Goal: Information Seeking & Learning: Learn about a topic

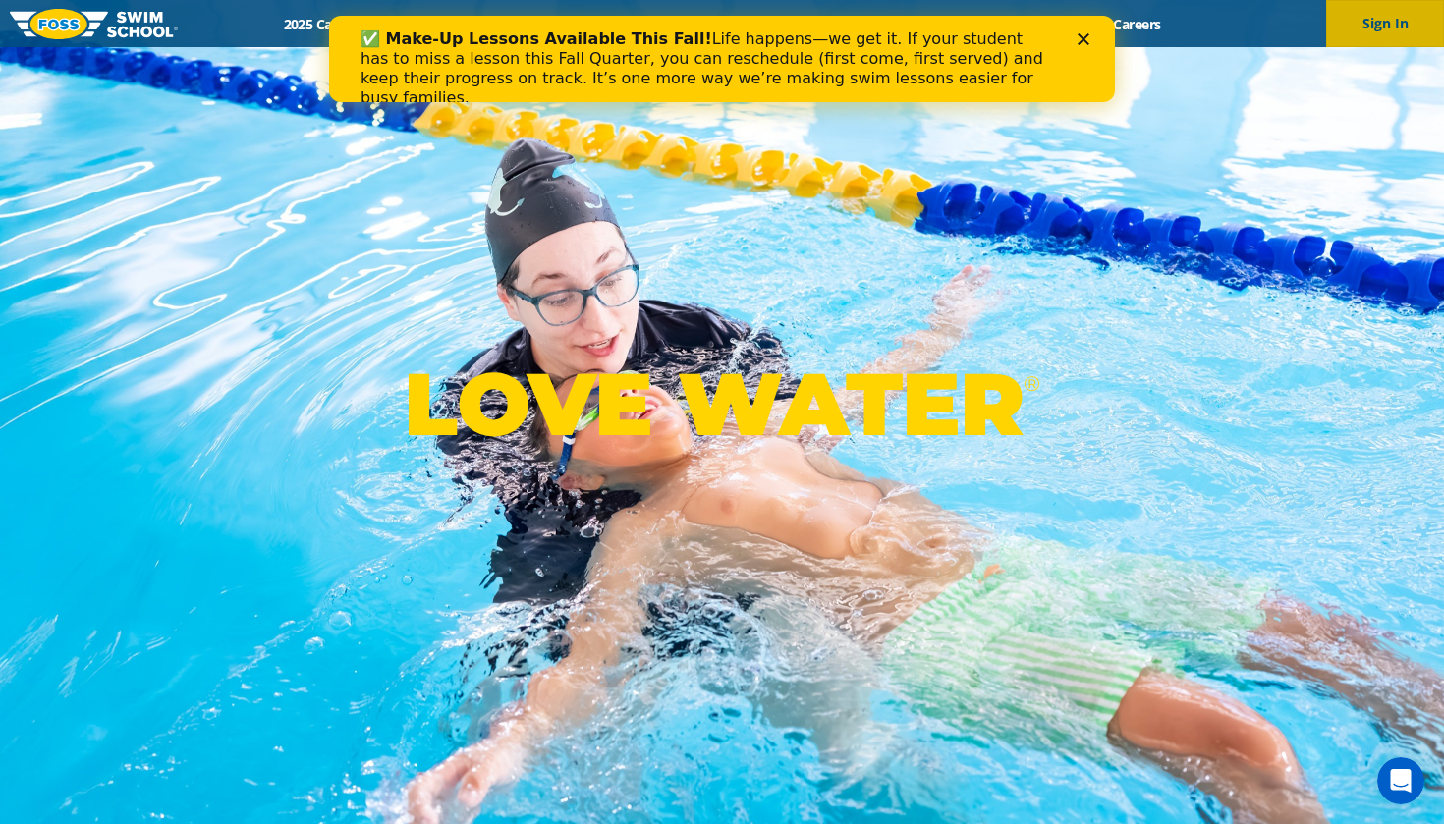
click at [1382, 25] on button "Sign In" at bounding box center [1385, 23] width 118 height 47
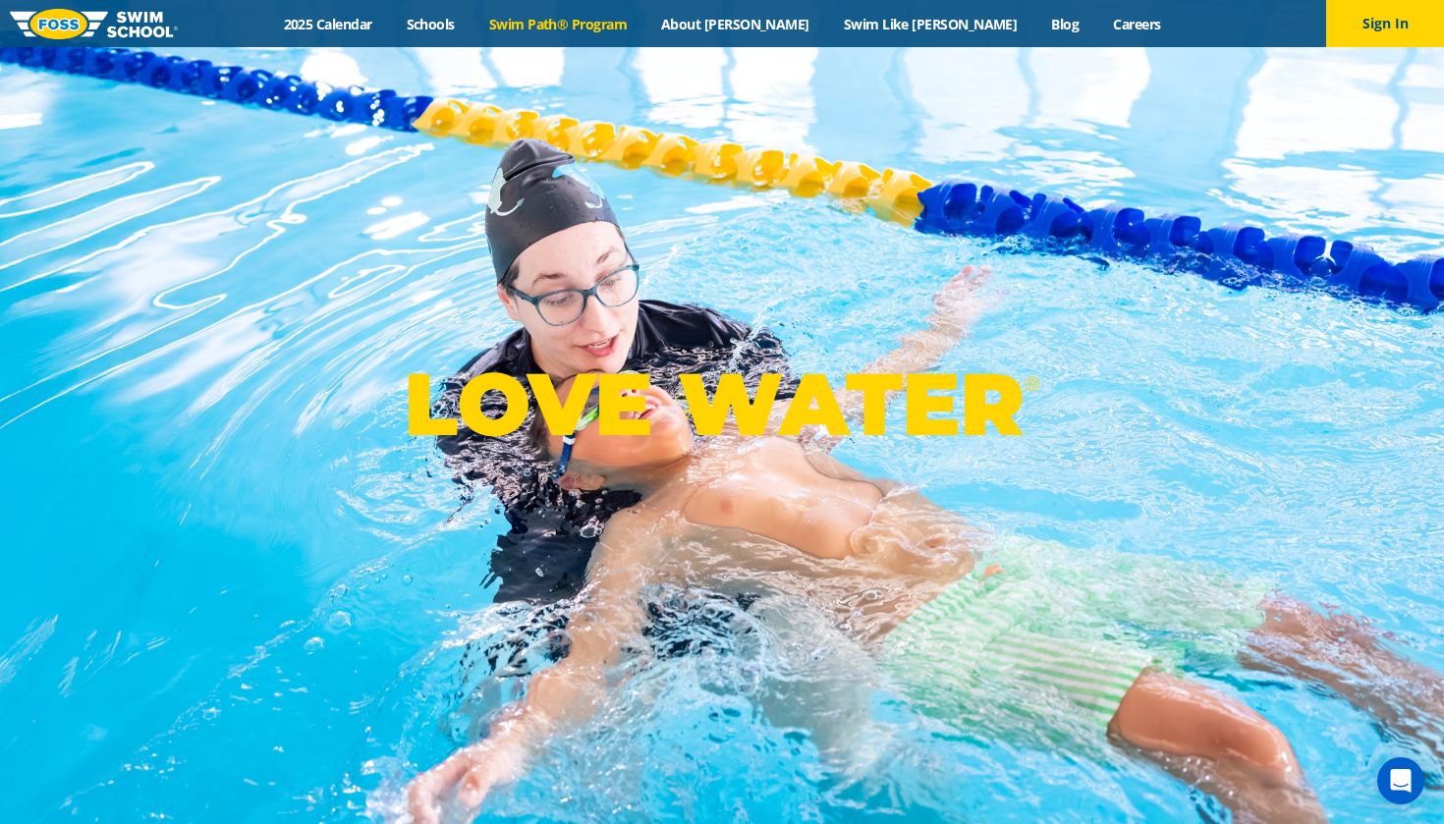
click at [643, 27] on link "Swim Path® Program" at bounding box center [558, 24] width 172 height 19
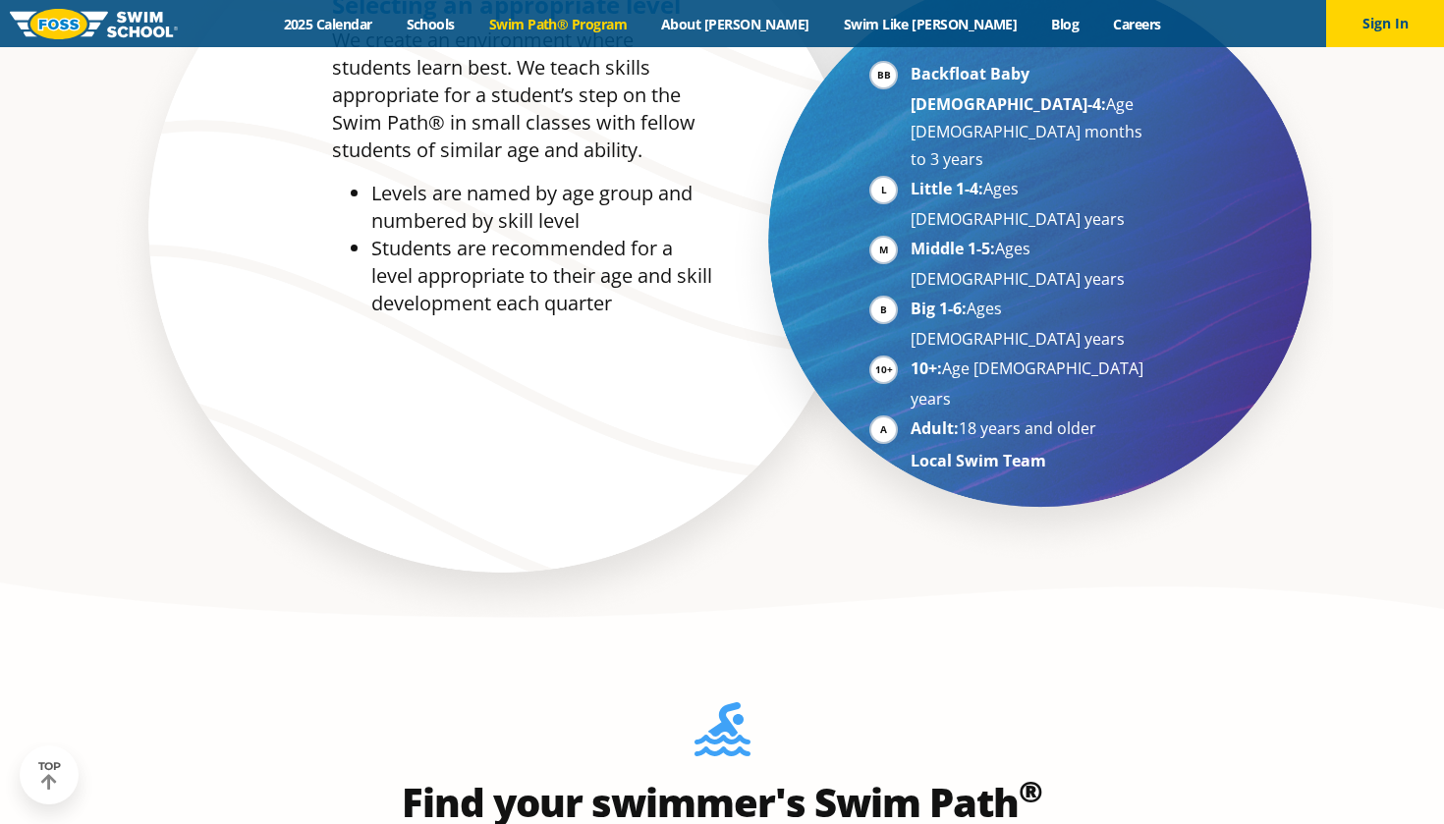
scroll to position [1888, 0]
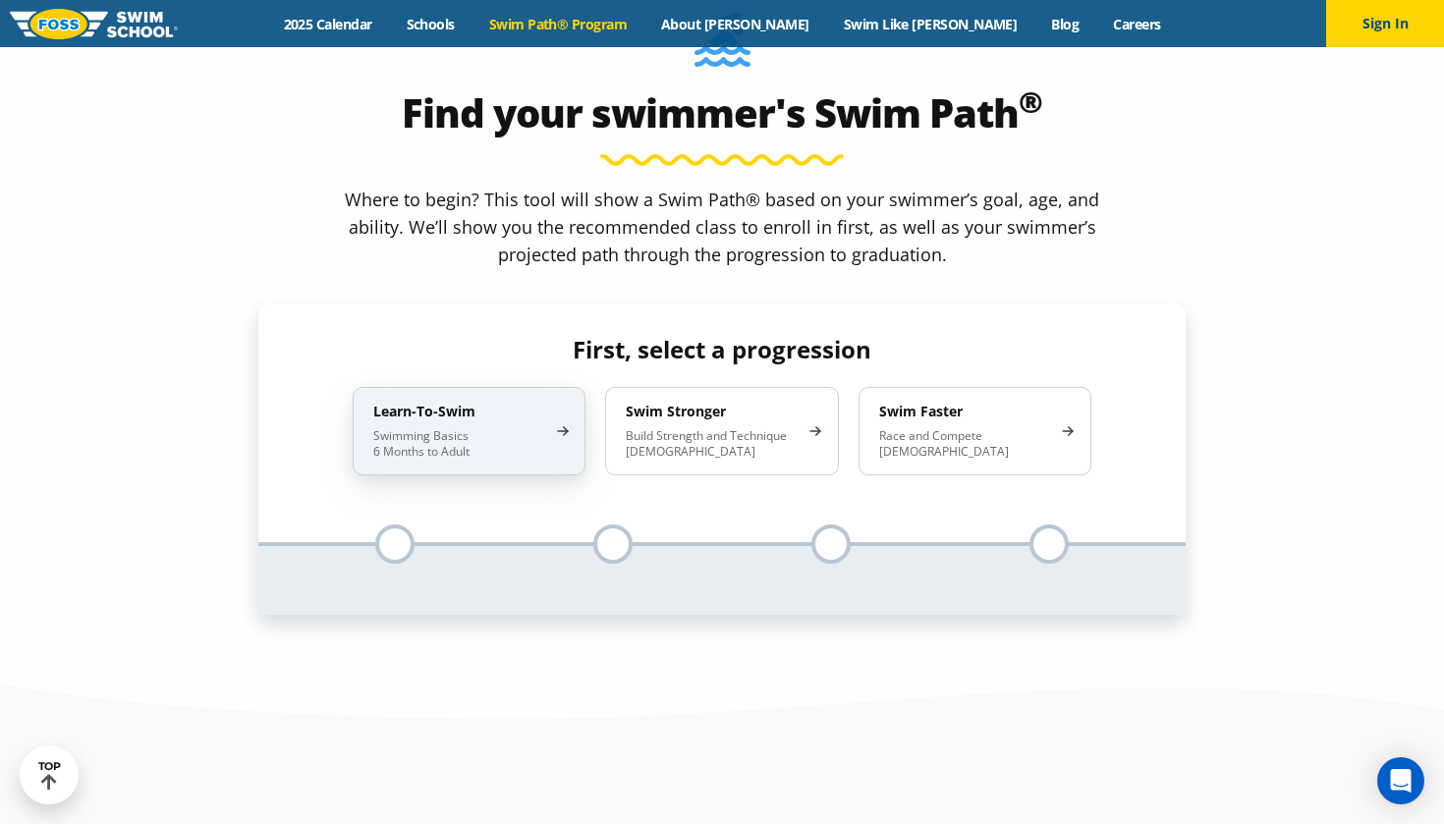
click at [543, 428] on p "Swimming Basics 6 Months to Adult" at bounding box center [459, 443] width 172 height 31
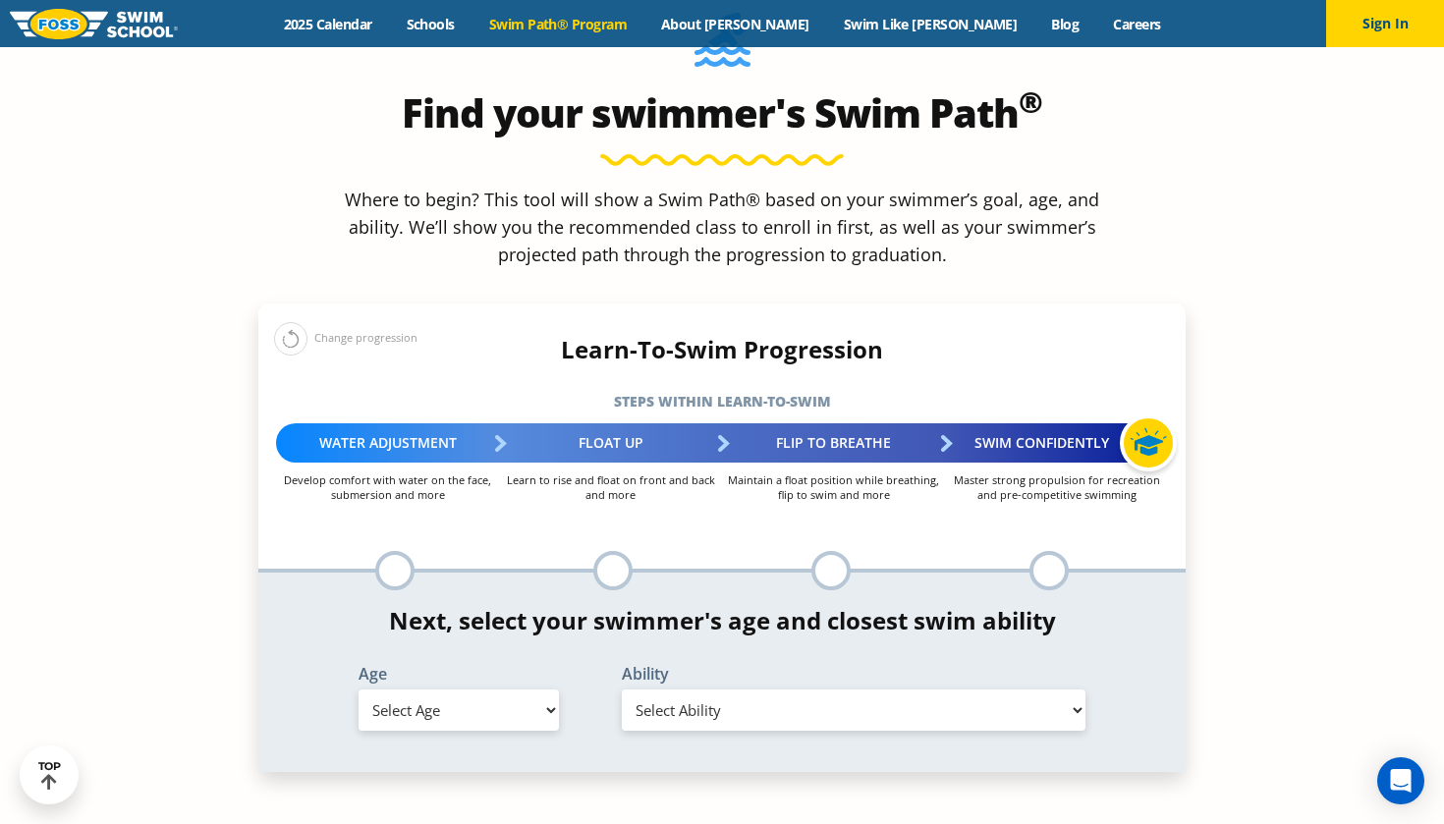
select select "6-years"
select select "6-years-when-in-the-water-reliant-on-a-life-jacket-or-floatation-device"
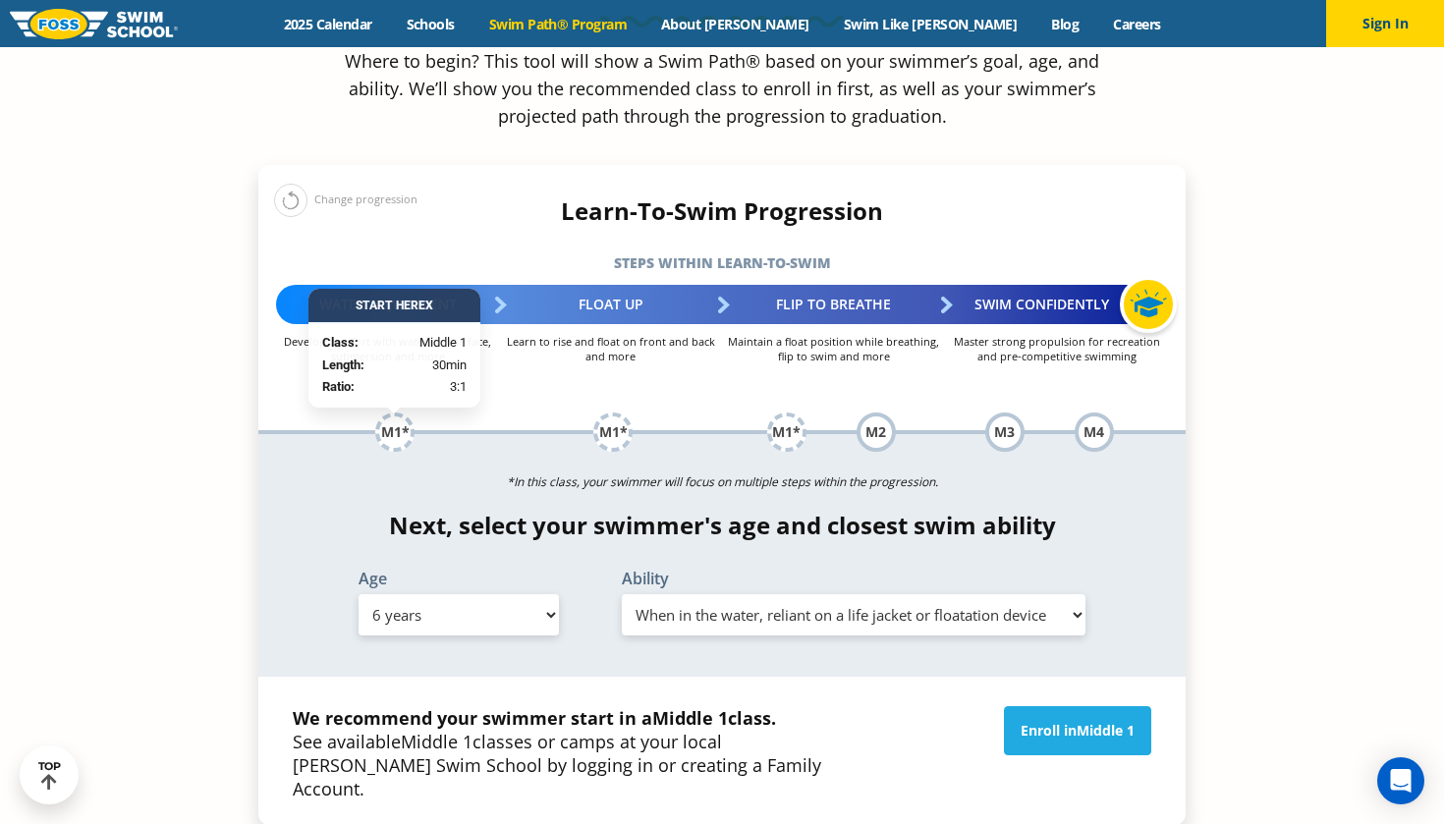
scroll to position [2031, 0]
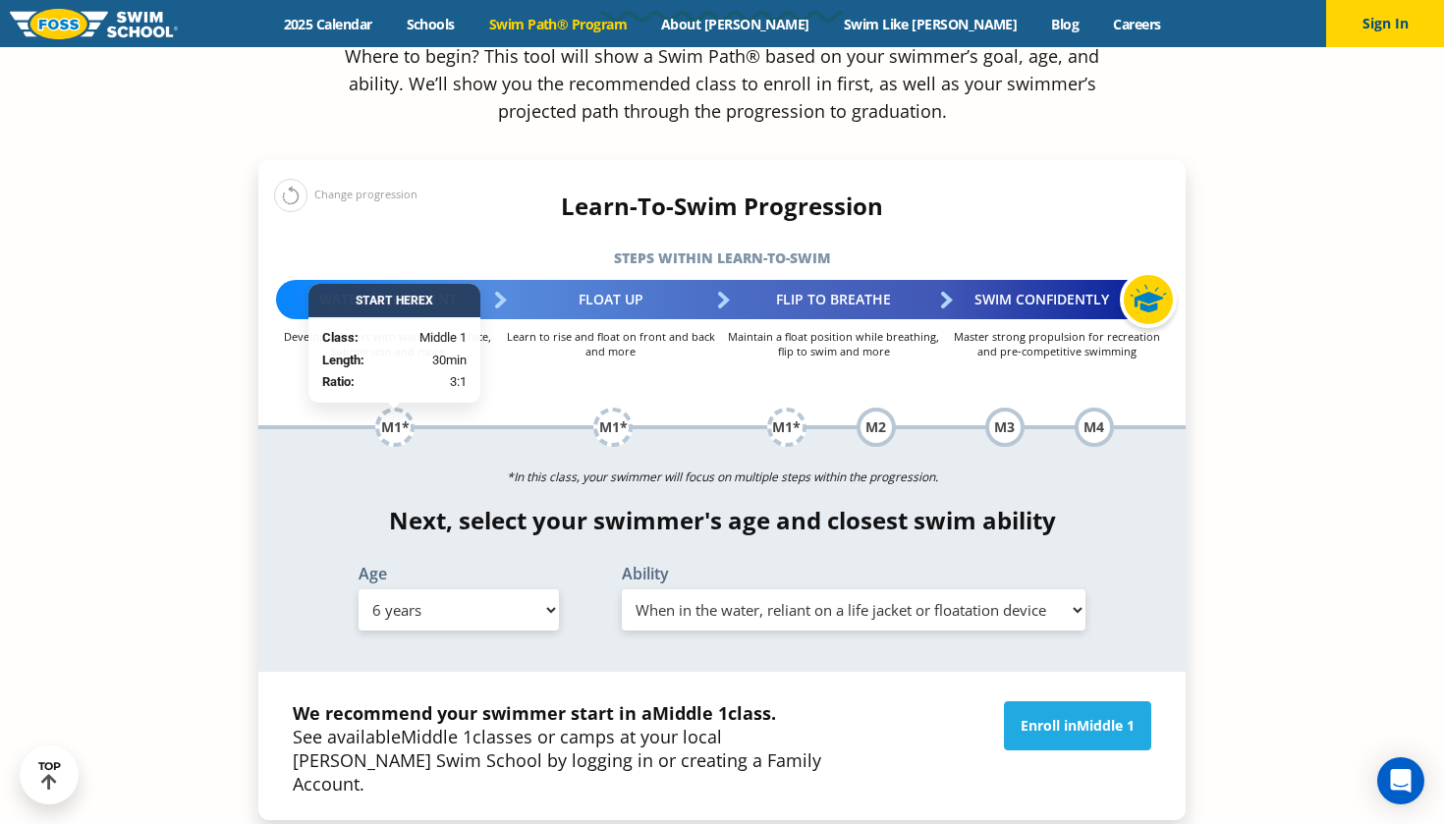
click at [618, 701] on strong "We recommend your swimmer start in a Middle 1 class." at bounding box center [534, 713] width 483 height 24
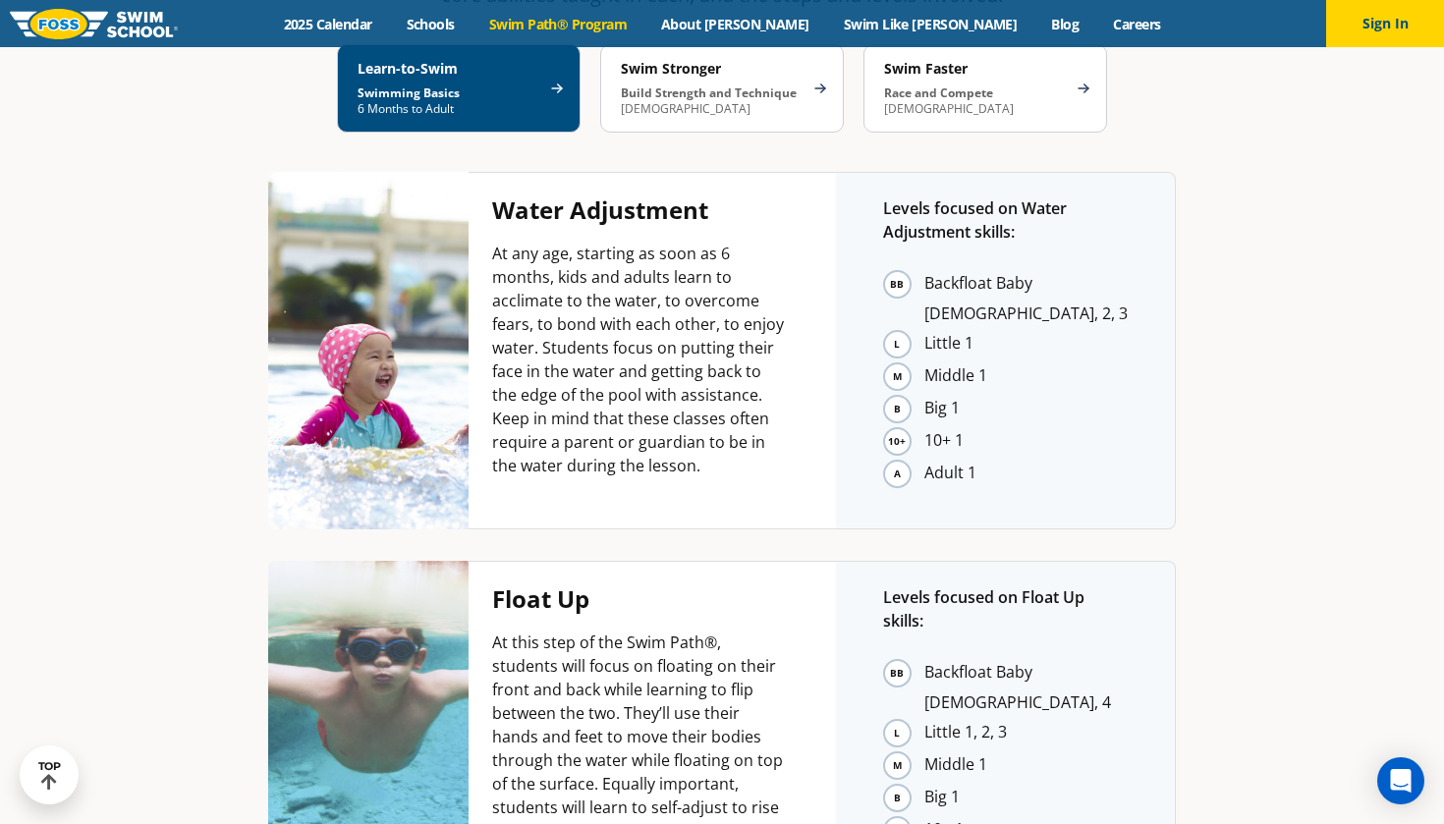
scroll to position [3999, 0]
